Goal: Information Seeking & Learning: Compare options

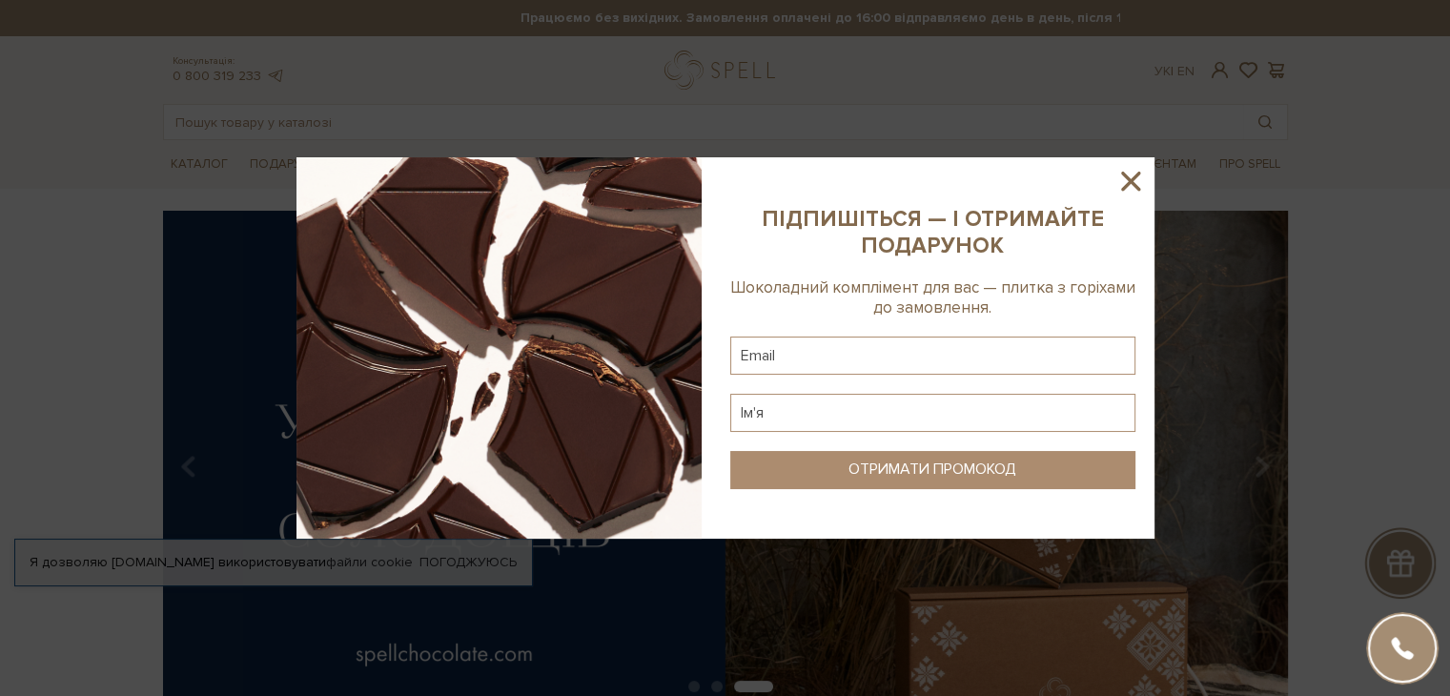
click at [1123, 172] on icon at bounding box center [1130, 181] width 32 height 32
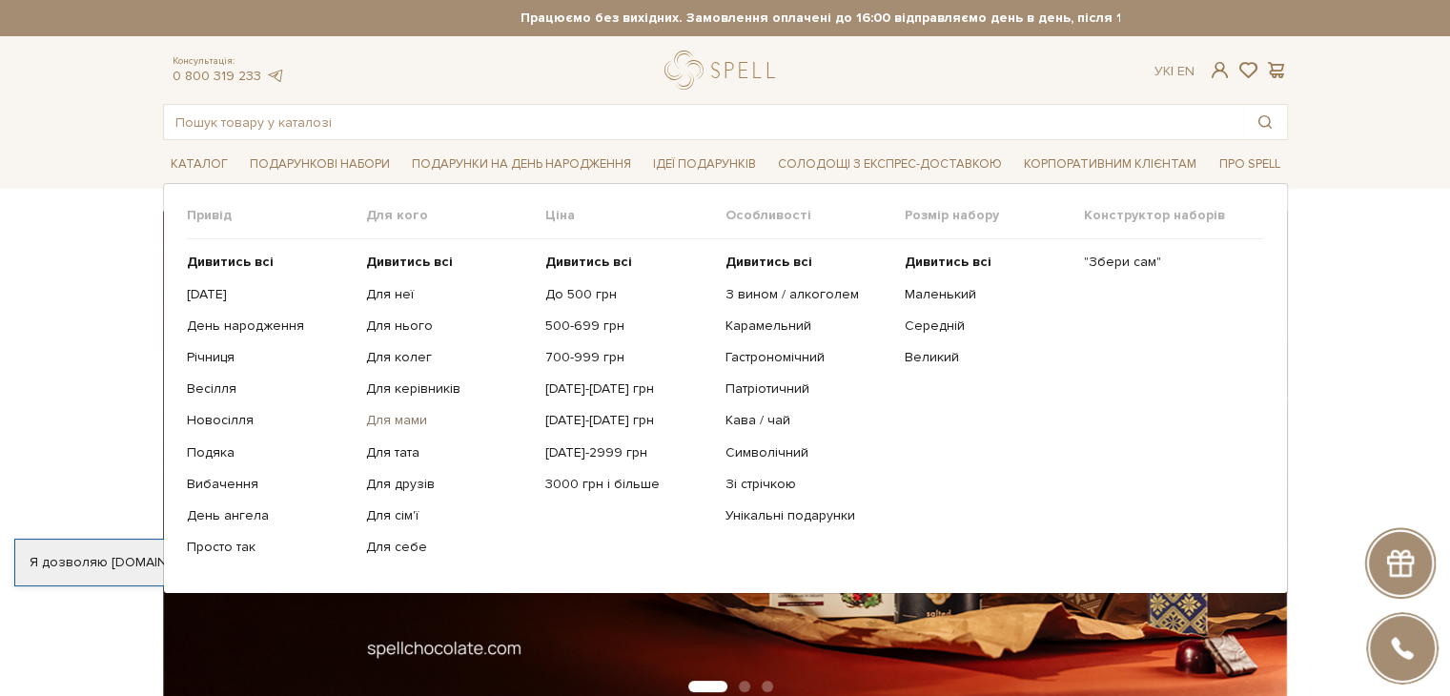
click at [383, 420] on link "Для мами" at bounding box center [448, 420] width 165 height 17
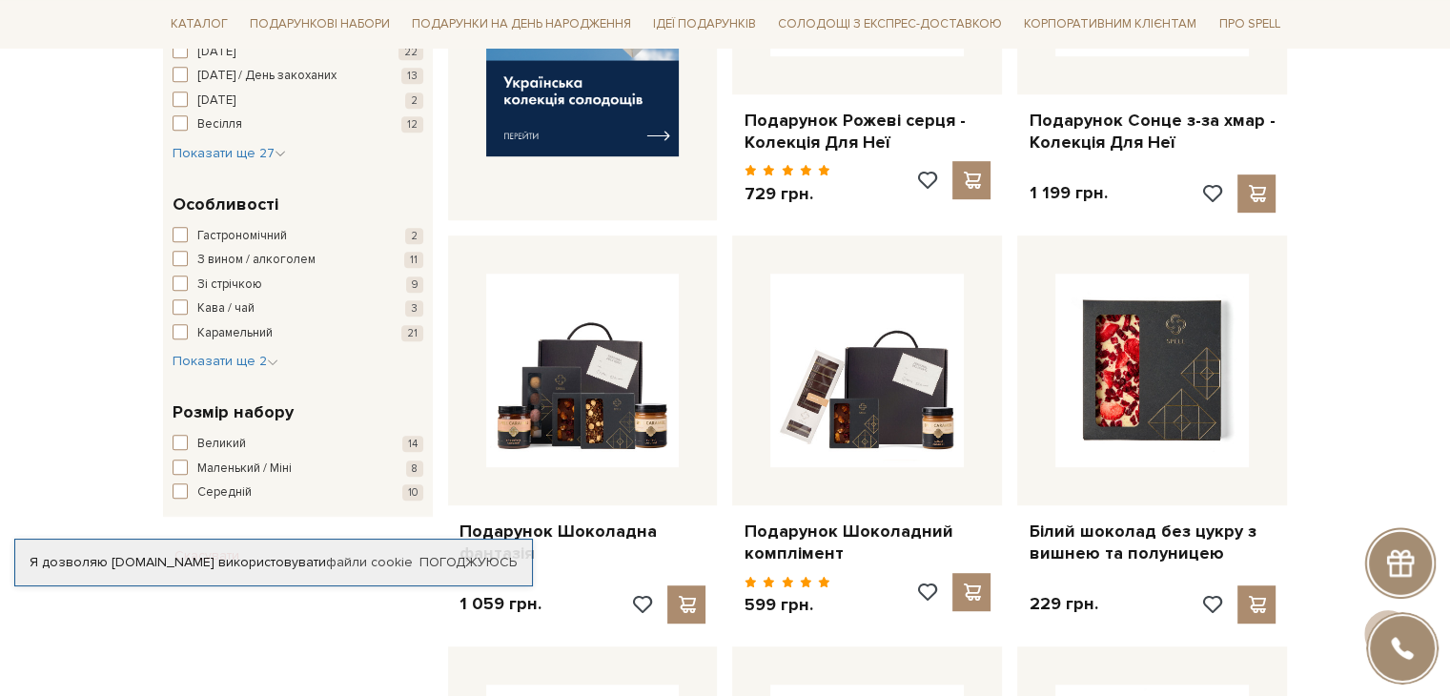
scroll to position [1144, 0]
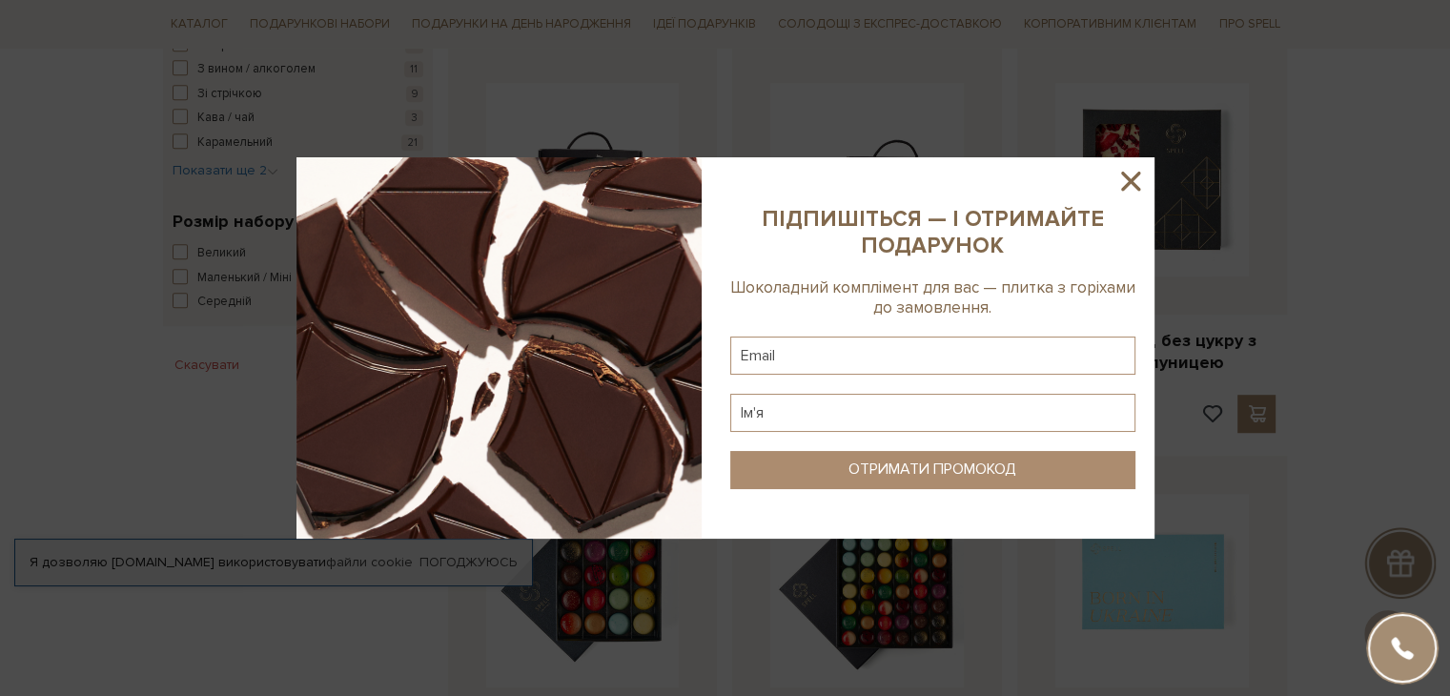
click at [1126, 180] on icon at bounding box center [1130, 181] width 32 height 32
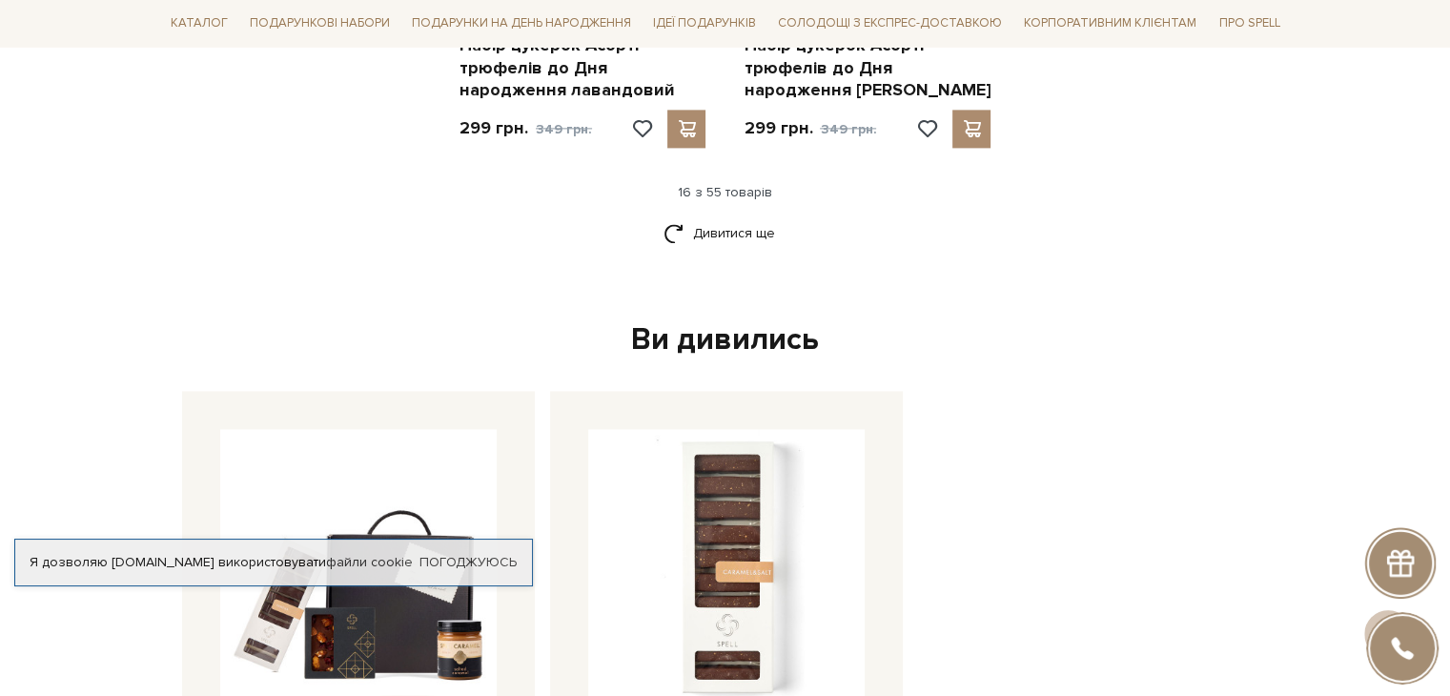
scroll to position [2954, 0]
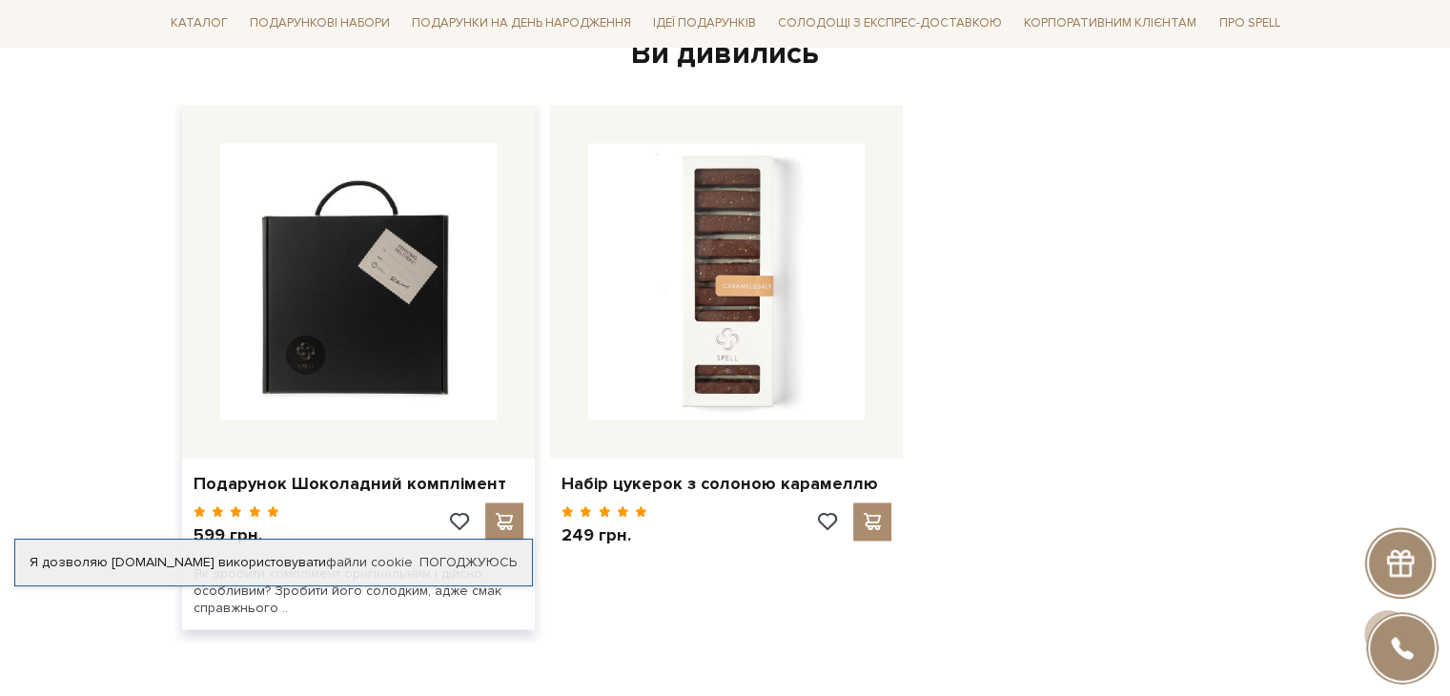
click at [383, 306] on img at bounding box center [358, 281] width 276 height 276
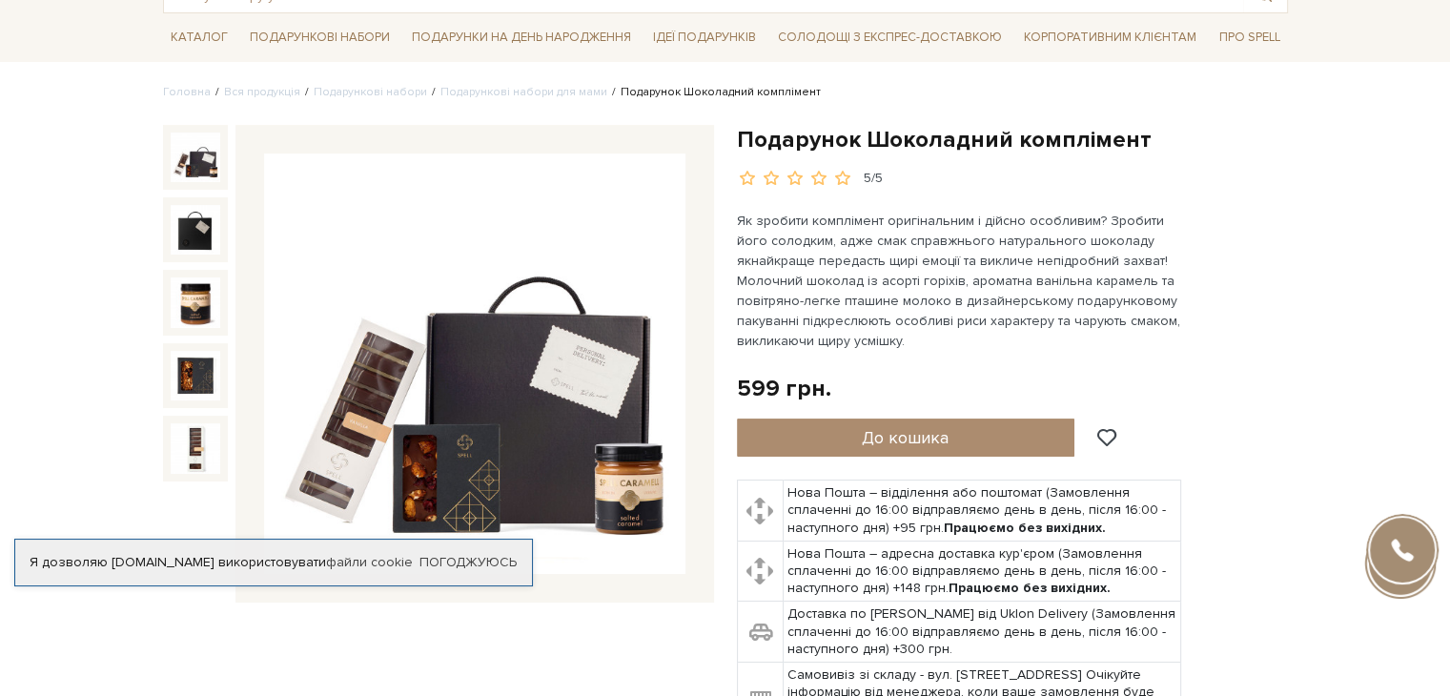
scroll to position [286, 0]
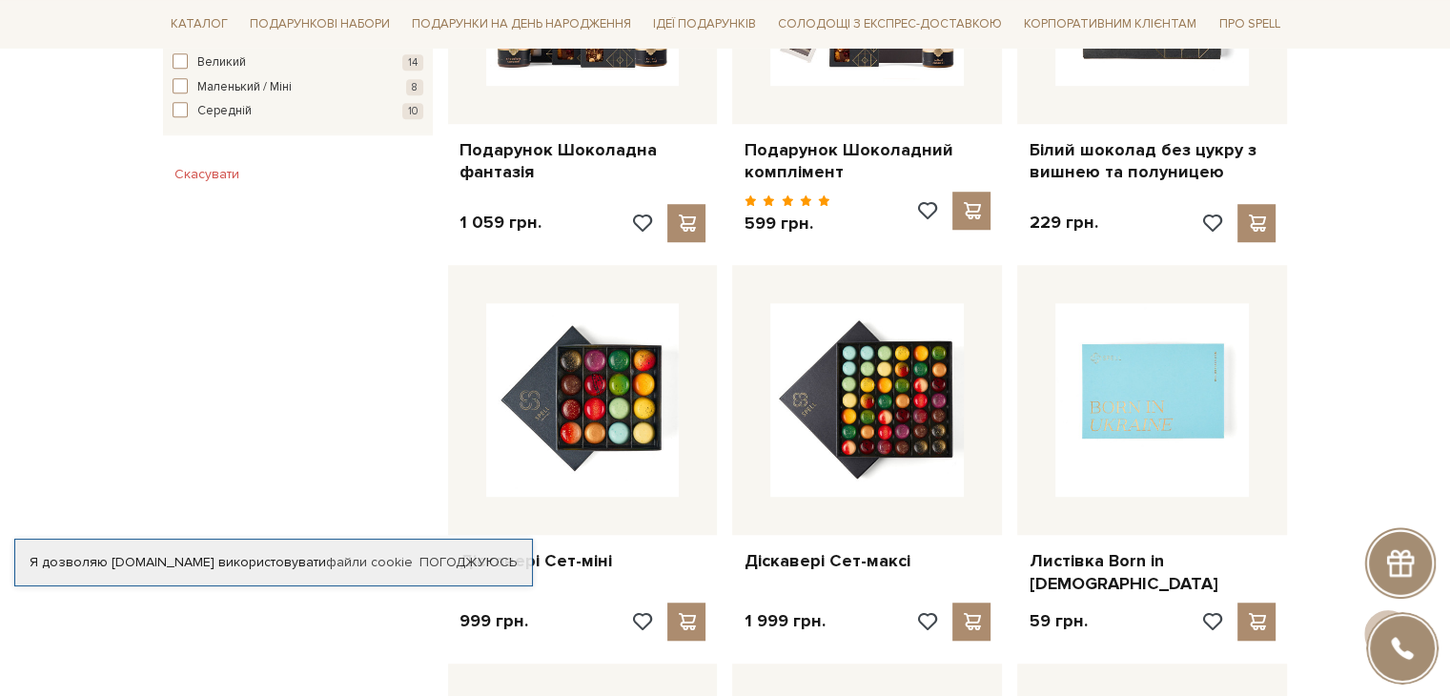
scroll to position [858, 0]
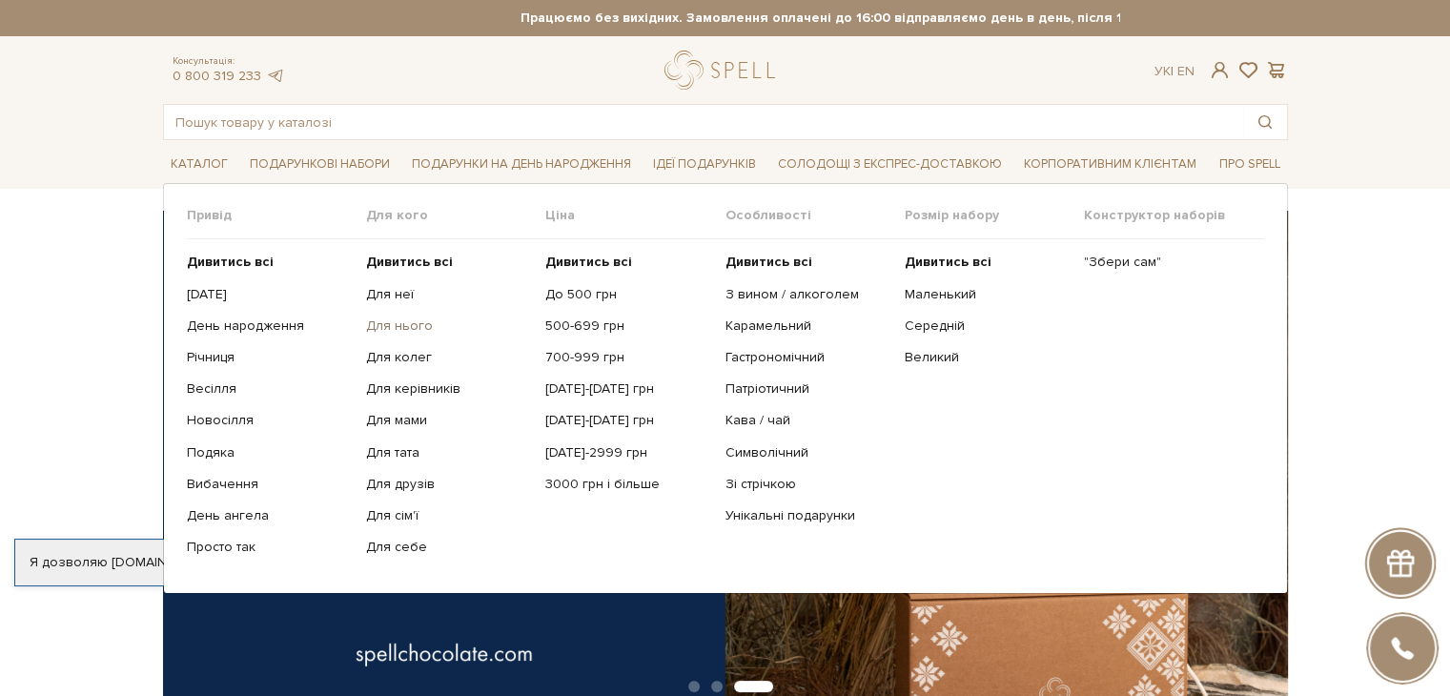
click at [393, 321] on link "Для нього" at bounding box center [448, 325] width 165 height 17
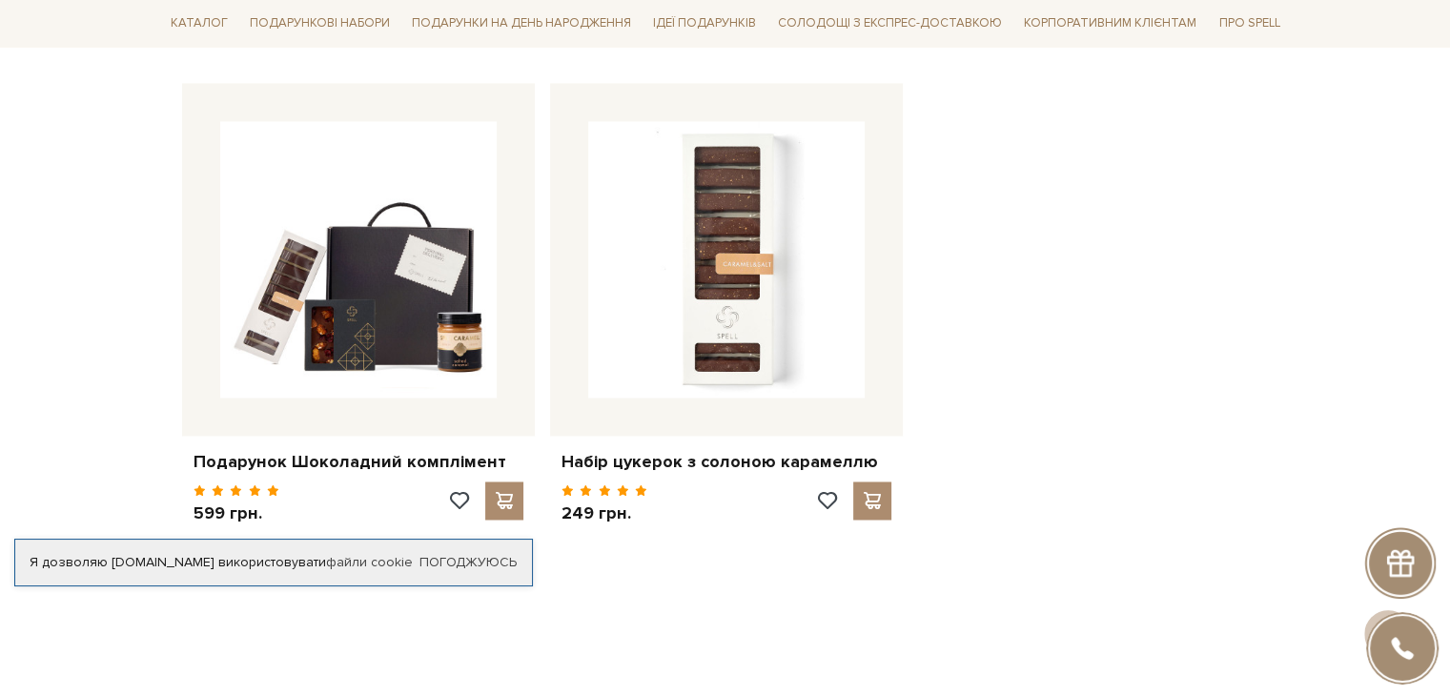
scroll to position [2954, 0]
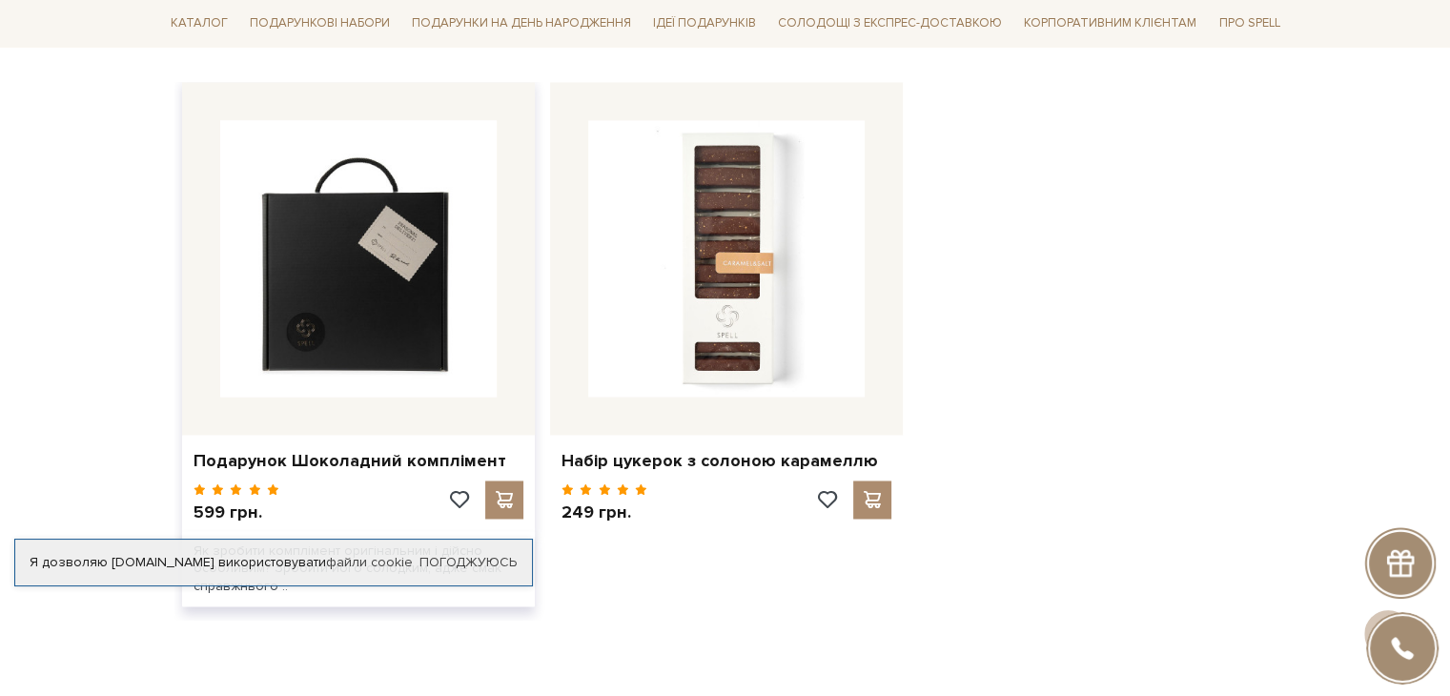
click at [399, 274] on img at bounding box center [358, 258] width 276 height 276
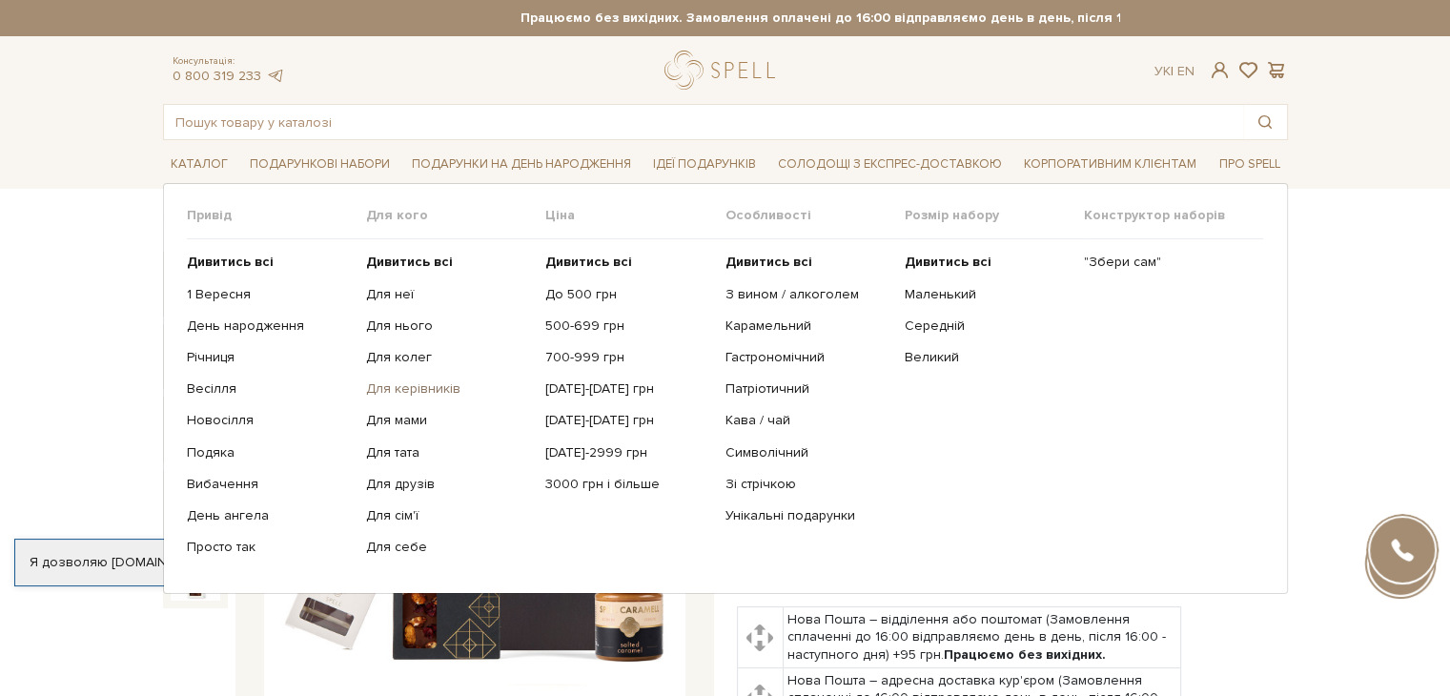
click at [395, 384] on link "Для керівників" at bounding box center [448, 388] width 165 height 17
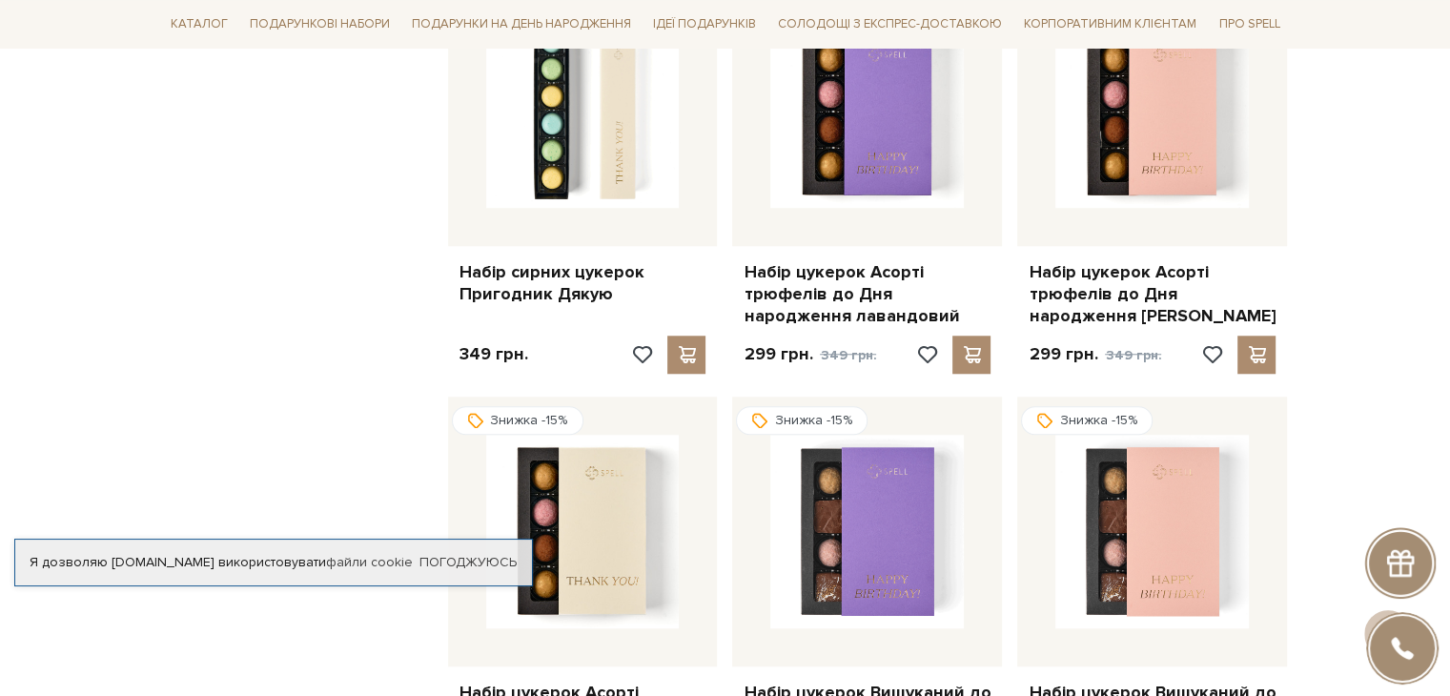
scroll to position [1906, 0]
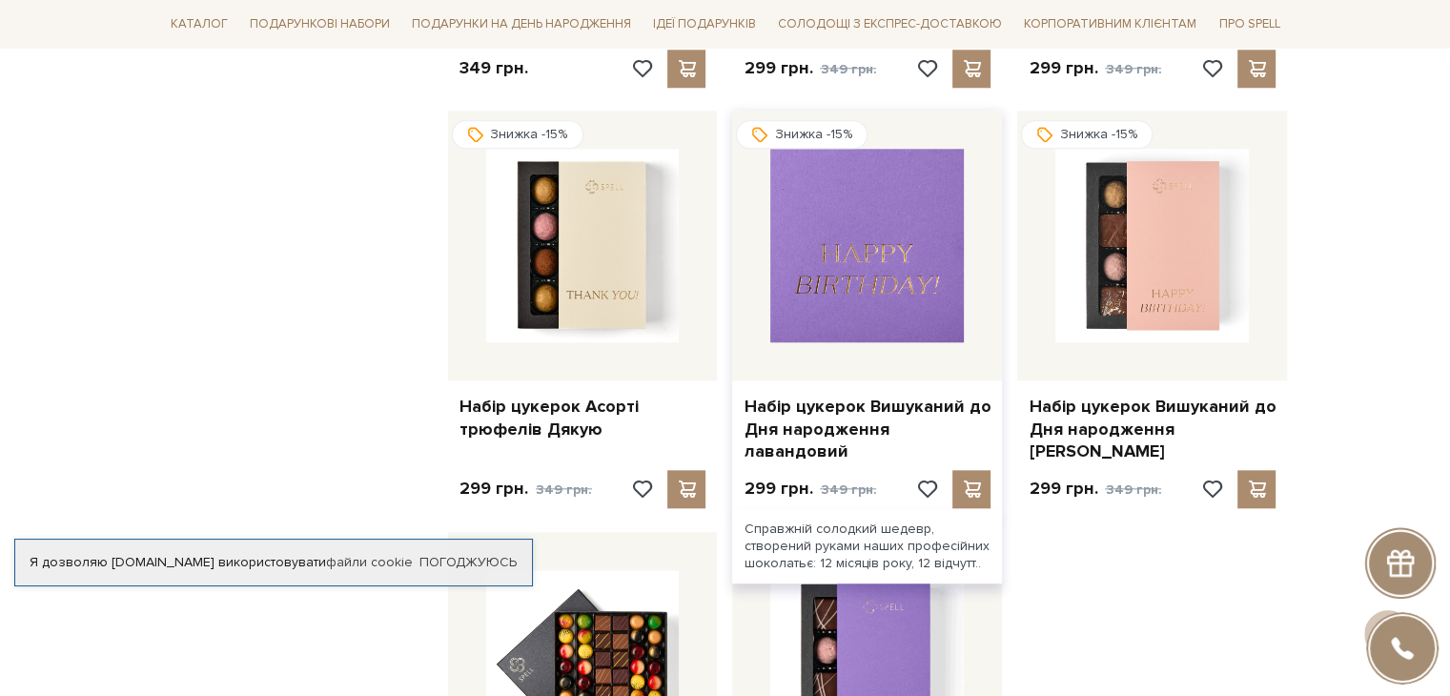
click at [903, 236] on img at bounding box center [866, 245] width 193 height 193
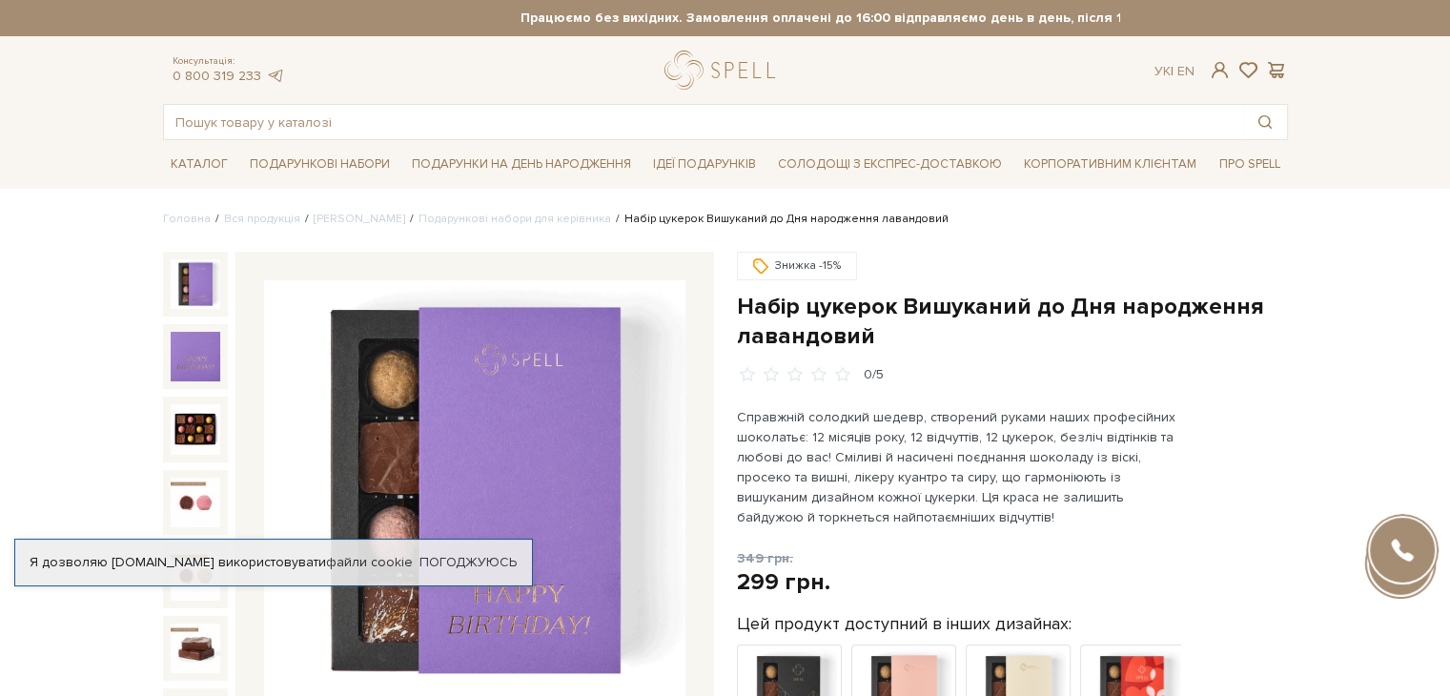
scroll to position [191, 0]
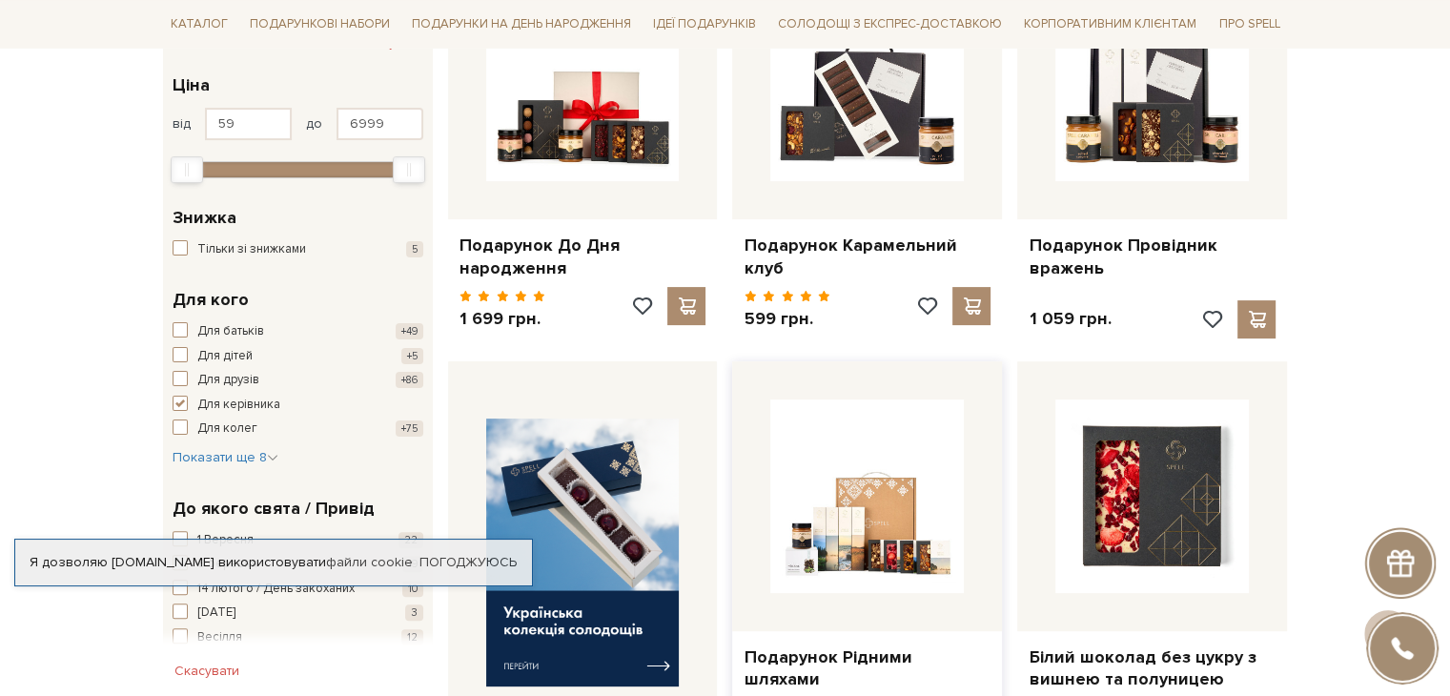
scroll to position [381, 0]
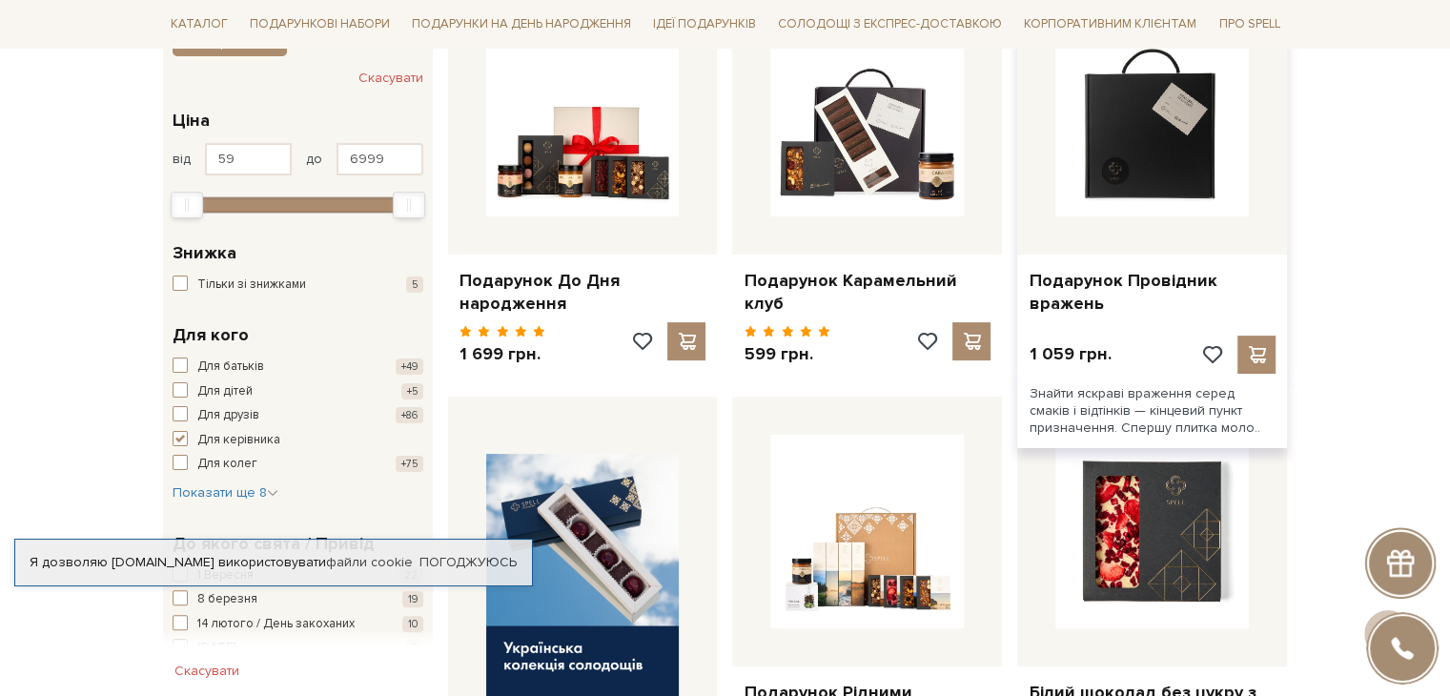
click at [1155, 116] on img at bounding box center [1151, 119] width 193 height 193
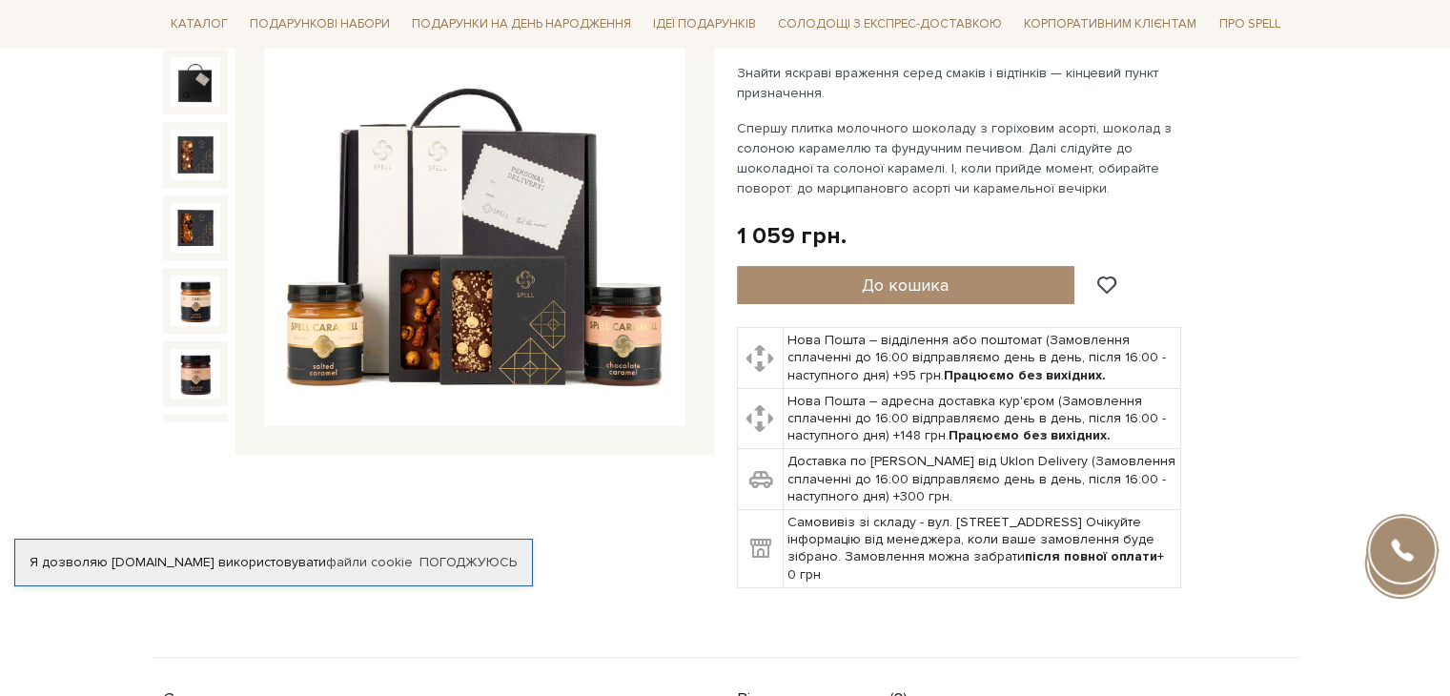
scroll to position [286, 0]
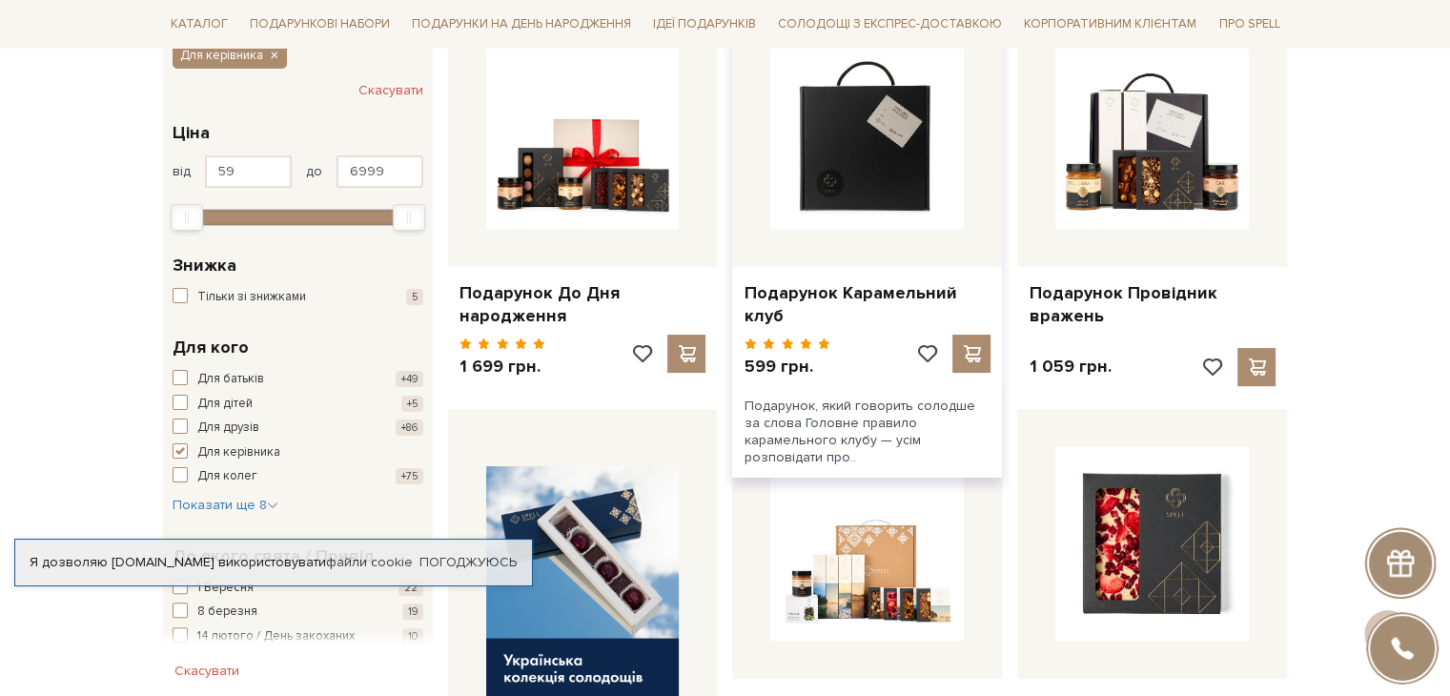
click at [867, 142] on img at bounding box center [866, 131] width 193 height 193
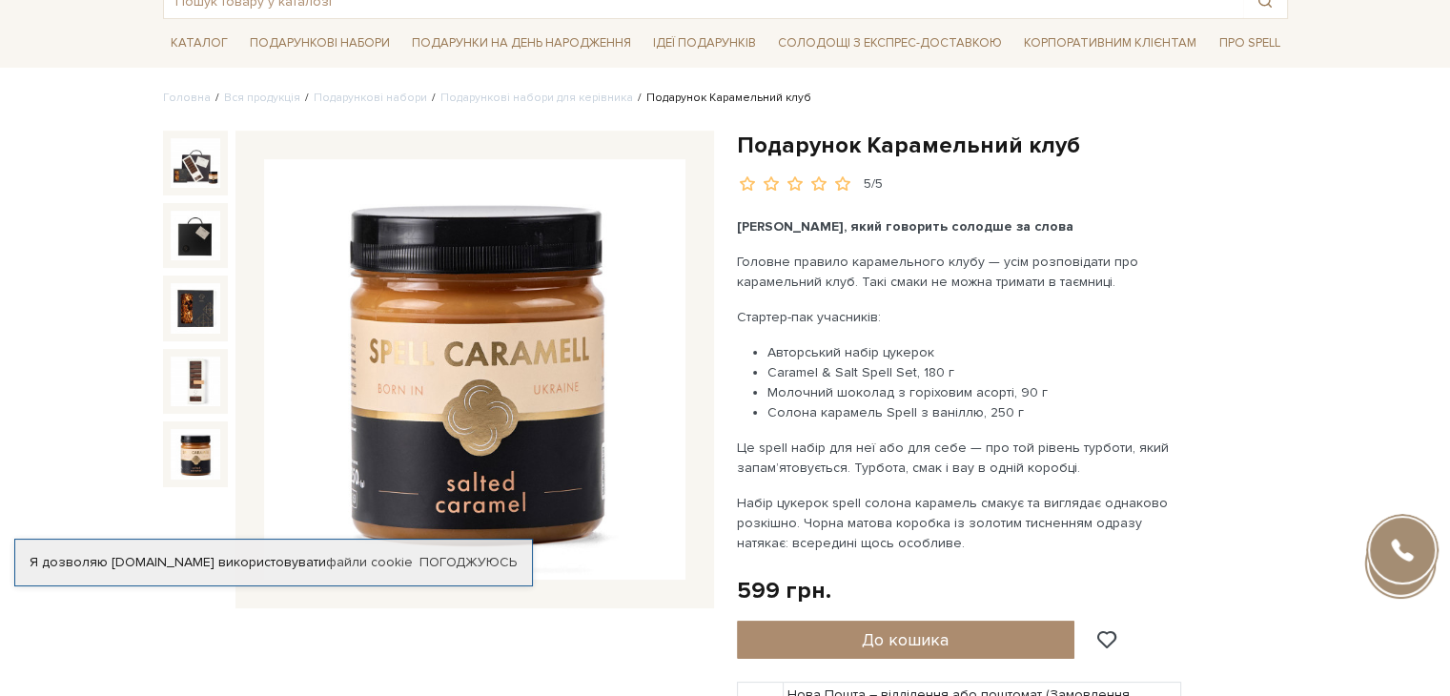
scroll to position [95, 0]
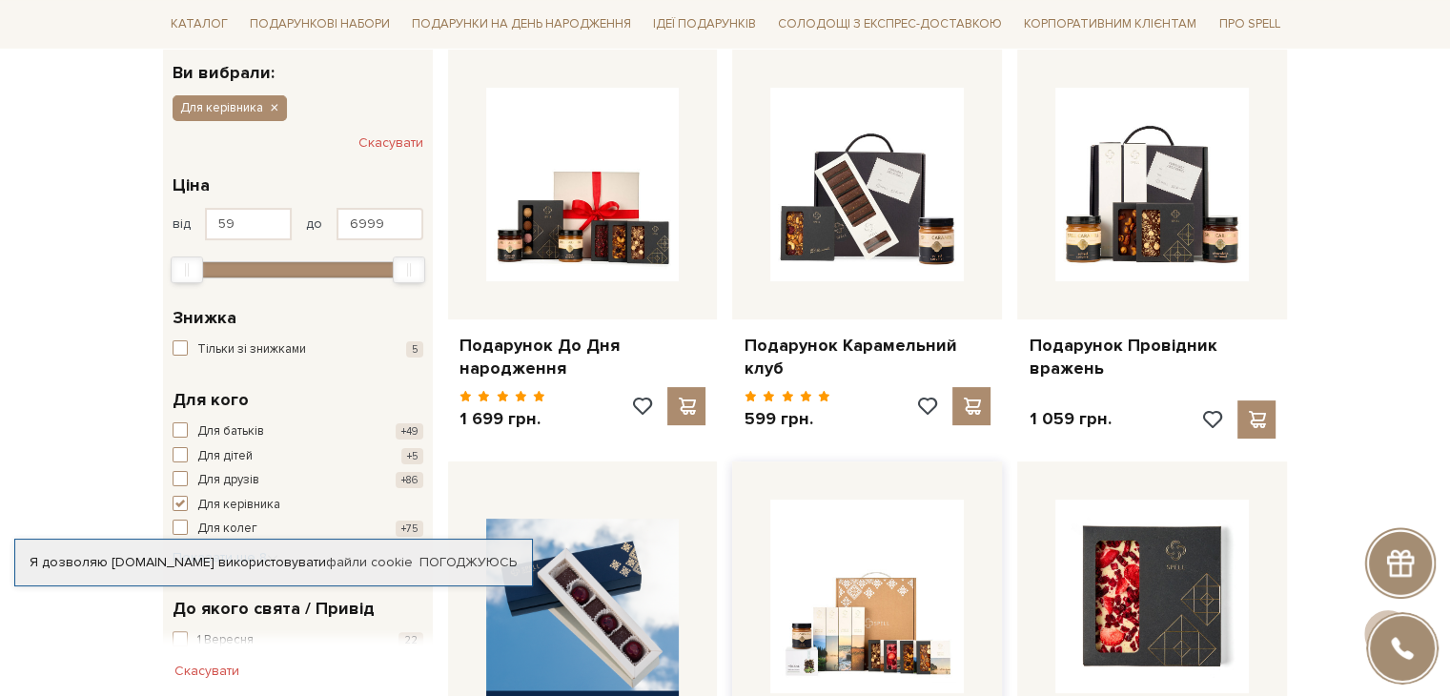
scroll to position [83, 0]
